Goal: Find specific page/section: Find specific page/section

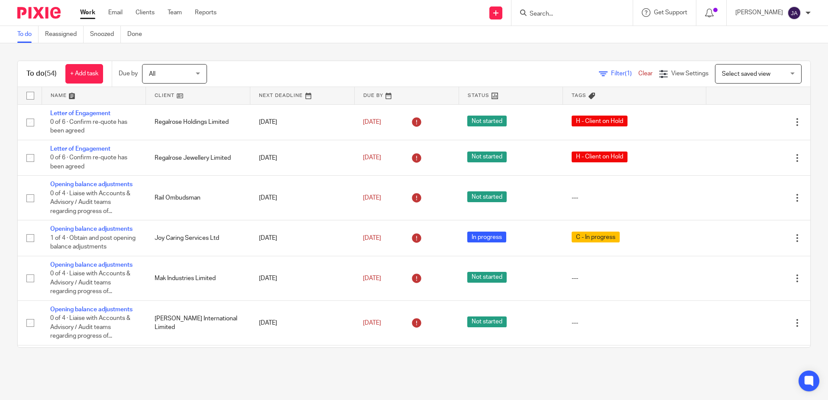
click at [545, 26] on div "To do Reassigned Snoozed Done" at bounding box center [414, 34] width 828 height 17
click at [560, 16] on input "Search" at bounding box center [568, 14] width 78 height 8
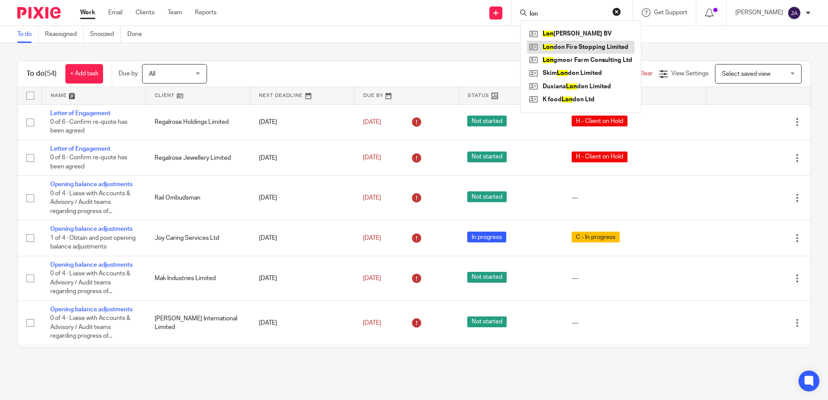
type input "lon"
click at [568, 47] on link at bounding box center [580, 47] width 107 height 13
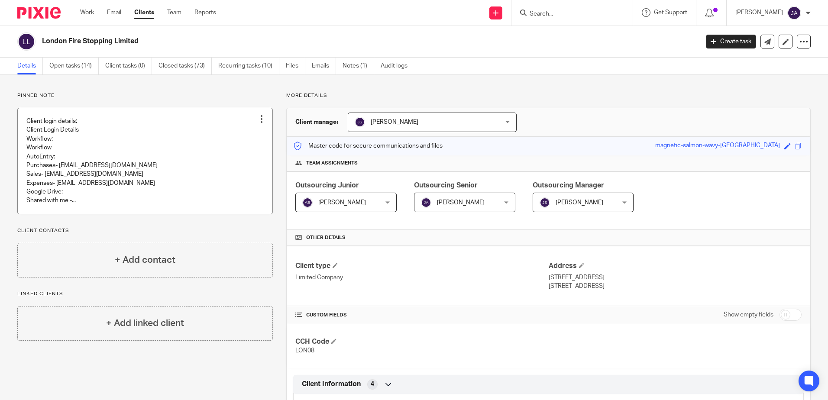
click at [136, 155] on link at bounding box center [145, 161] width 255 height 106
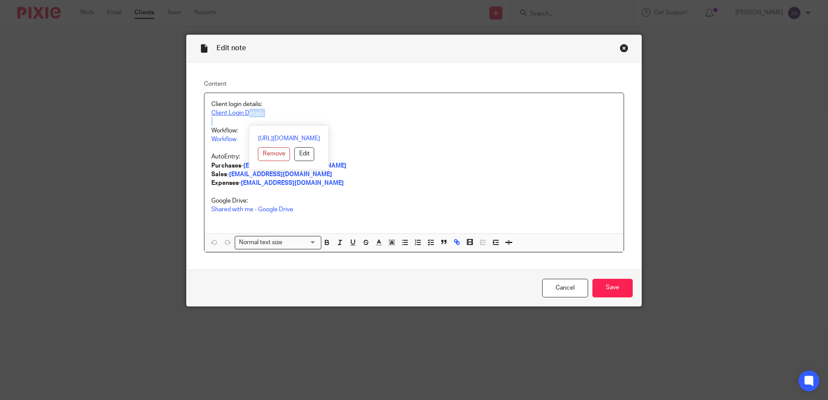
drag, startPoint x: 268, startPoint y: 119, endPoint x: 246, endPoint y: 113, distance: 22.6
click at [246, 113] on div "Client login details: Client Login Details Workflow: Workflow AutoEntry: Purcha…" at bounding box center [413, 163] width 419 height 140
click at [267, 137] on link "[URL][DOMAIN_NAME]" at bounding box center [289, 138] width 62 height 9
